Goal: Task Accomplishment & Management: Manage account settings

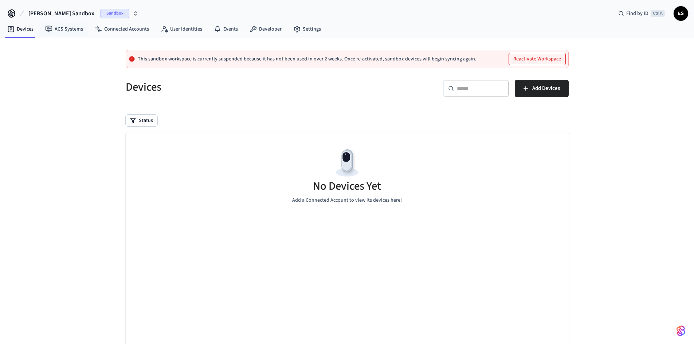
click at [53, 2] on div "[PERSON_NAME] Sandbox Sandbox Find by ID Ctrl K ES" at bounding box center [347, 10] width 694 height 21
click at [53, 12] on span "[PERSON_NAME] Sandbox" at bounding box center [61, 13] width 66 height 9
click at [62, 58] on div "Software Production" at bounding box center [69, 60] width 100 height 9
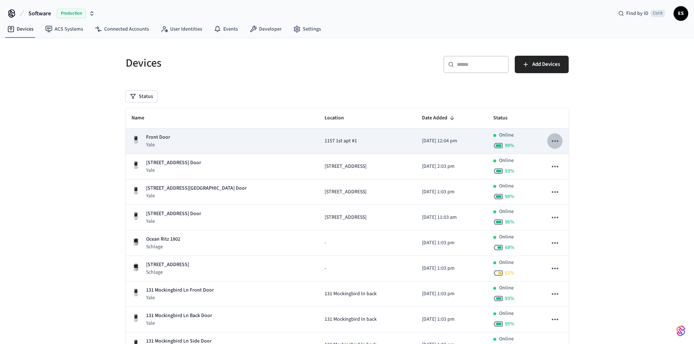
click at [556, 140] on icon "sticky table" at bounding box center [554, 140] width 9 height 9
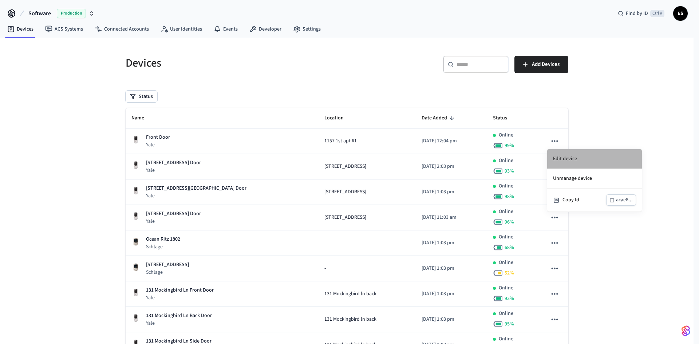
click at [574, 161] on li "Edit device" at bounding box center [594, 159] width 95 height 20
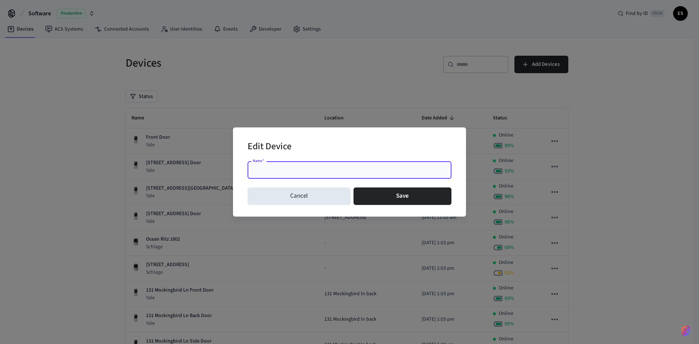
click at [332, 173] on input "Name   *" at bounding box center [349, 169] width 195 height 7
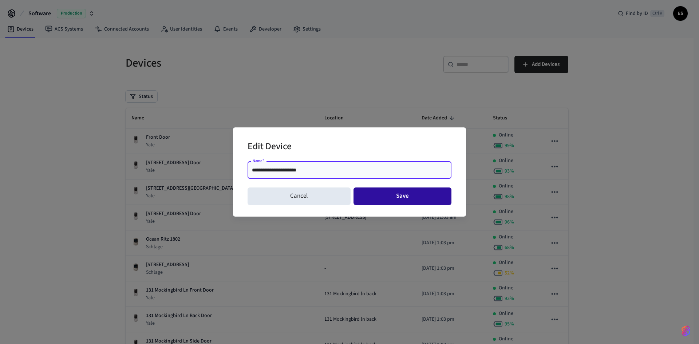
type input "**********"
click at [383, 197] on button "Save" at bounding box center [403, 195] width 98 height 17
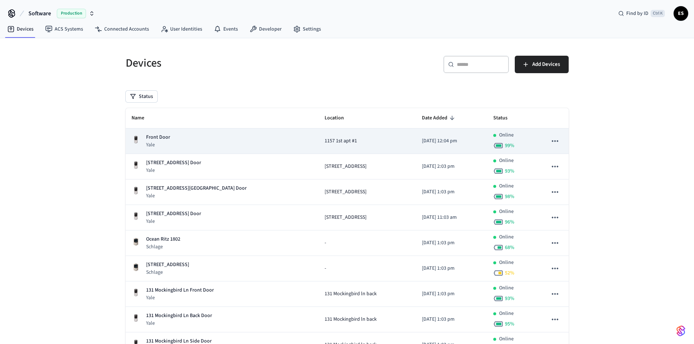
click at [185, 139] on div "Front Door Yale" at bounding box center [222, 141] width 182 height 15
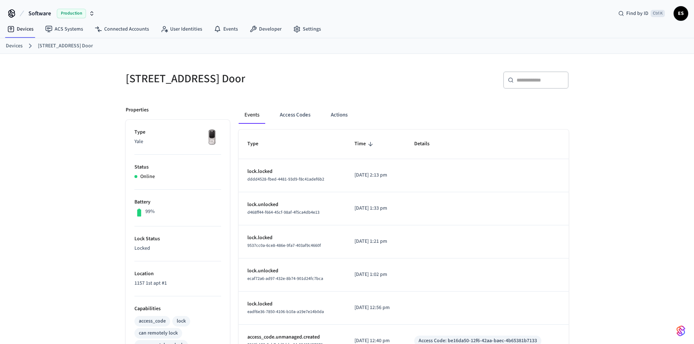
drag, startPoint x: 247, startPoint y: 75, endPoint x: 99, endPoint y: 73, distance: 147.5
click at [99, 73] on div "[STREET_ADDRESS] Front Door ​ ​ Properties Type Yale Status Online Battery 99% …" at bounding box center [347, 293] width 694 height 478
copy h5 "[STREET_ADDRESS] Door"
